Goal: Task Accomplishment & Management: Manage account settings

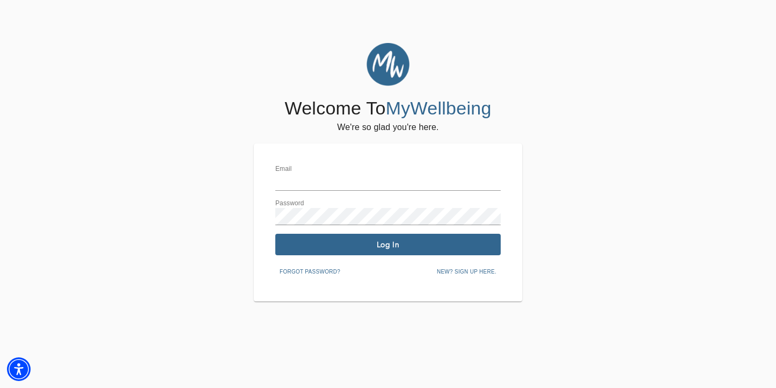
type input "veronica.mendez@dmcsmd.com"
click at [384, 244] on span "Log In" at bounding box center [388, 244] width 217 height 10
